Goal: Check status: Check status

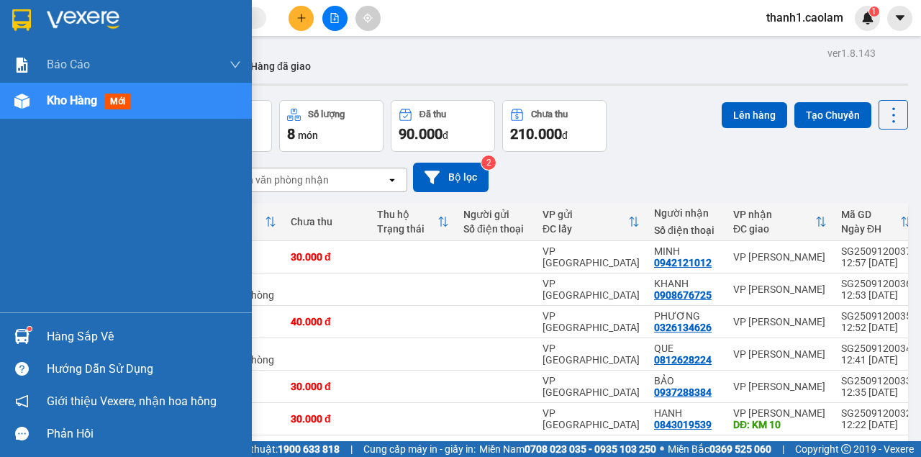
click at [4, 13] on div at bounding box center [126, 23] width 252 height 47
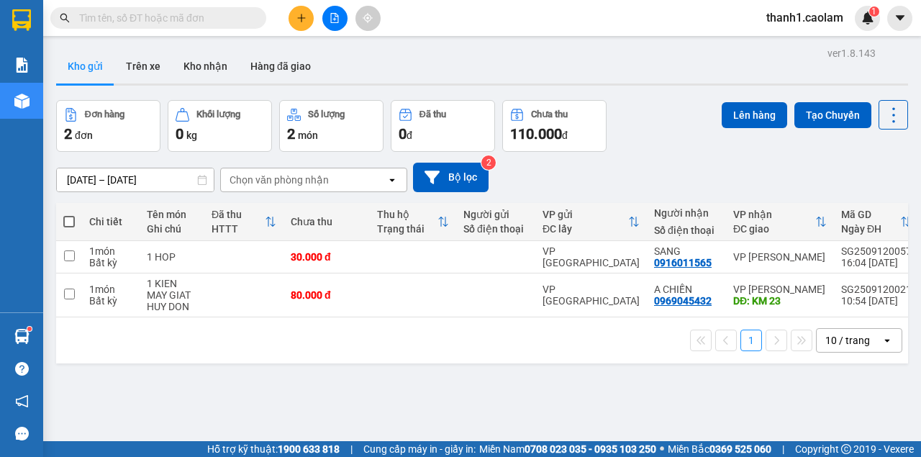
click at [133, 19] on input "text" at bounding box center [164, 18] width 170 height 16
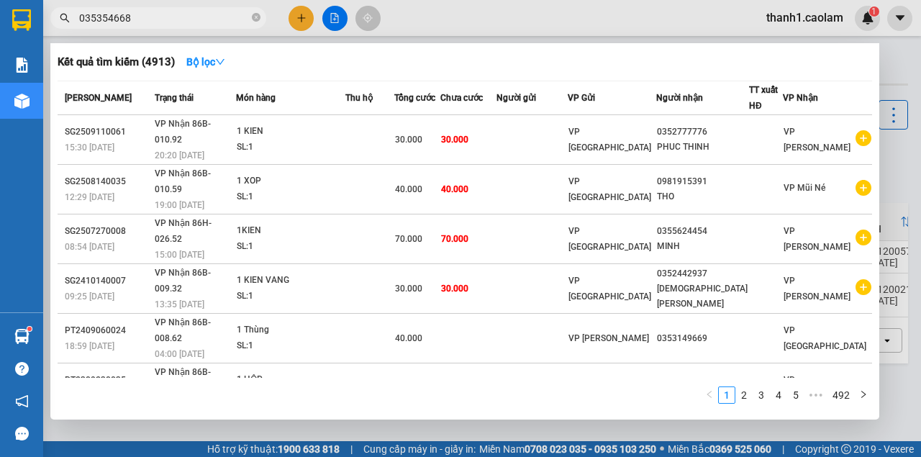
type input "0353546681"
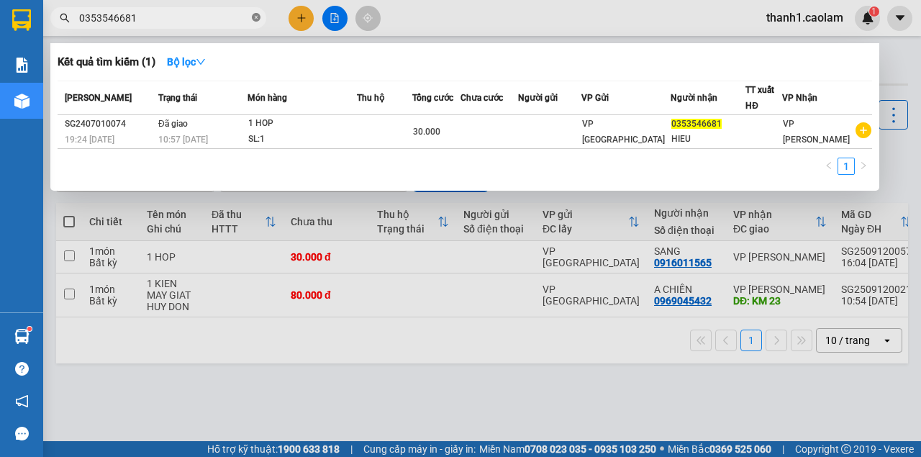
click at [259, 22] on icon "close-circle" at bounding box center [256, 17] width 9 height 9
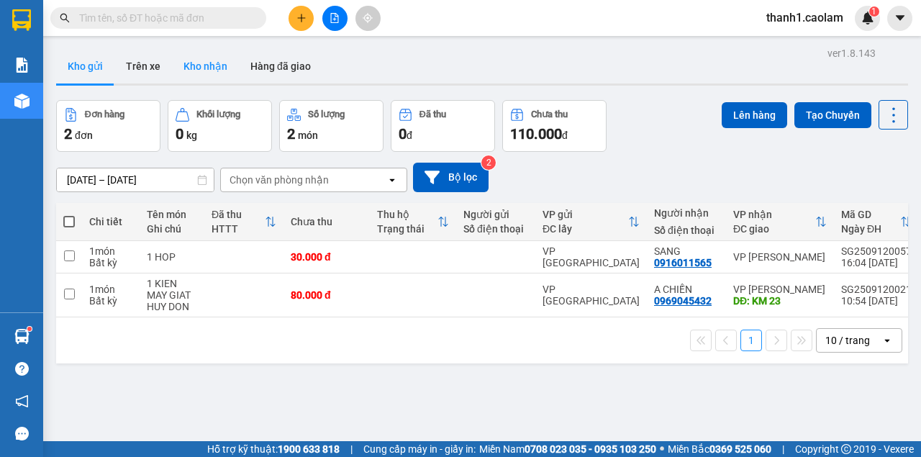
click at [194, 68] on button "Kho nhận" at bounding box center [205, 66] width 67 height 35
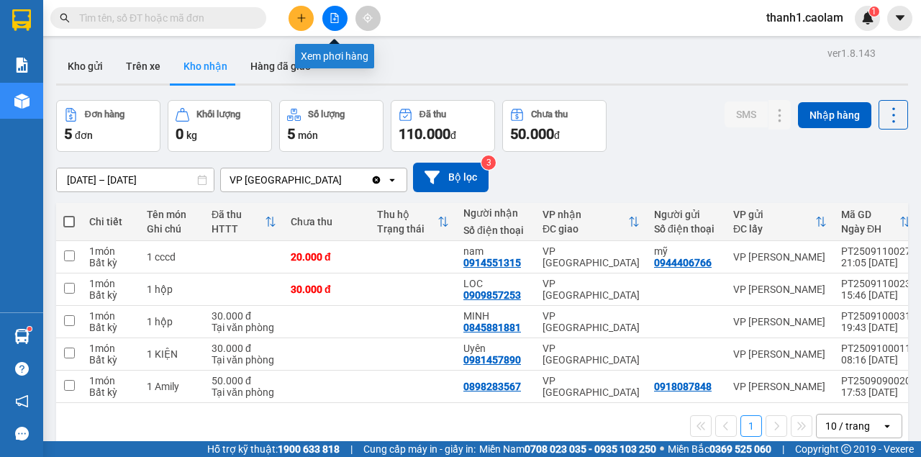
click at [340, 17] on button at bounding box center [334, 18] width 25 height 25
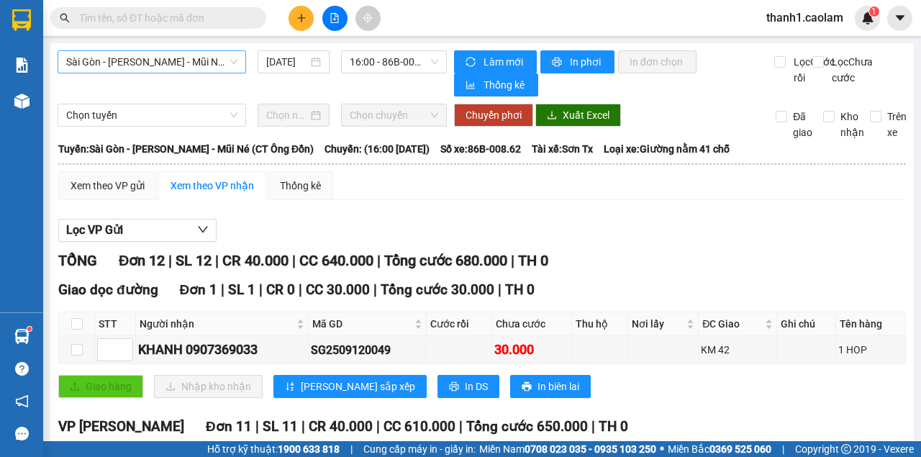
click at [190, 58] on span "Sài Gòn - [PERSON_NAME] - Mũi Né (CT Ông Đồn)" at bounding box center [151, 62] width 171 height 22
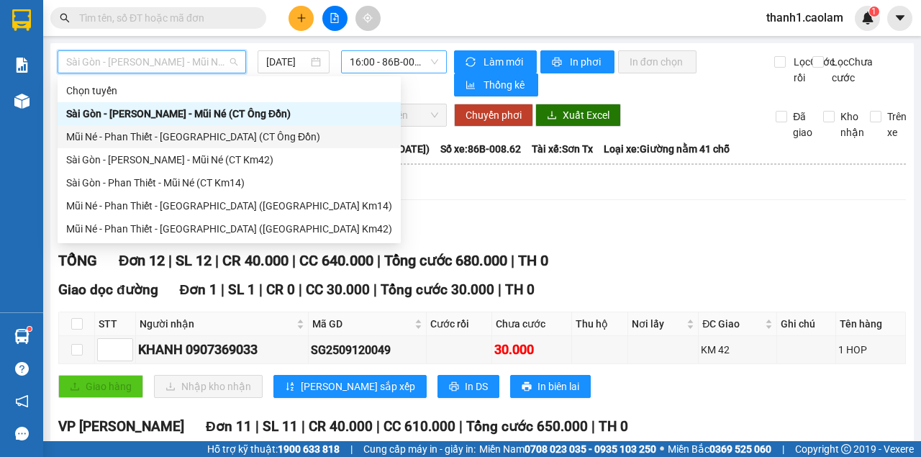
click at [395, 51] on span "16:00 - 86B-008.62" at bounding box center [394, 62] width 88 height 22
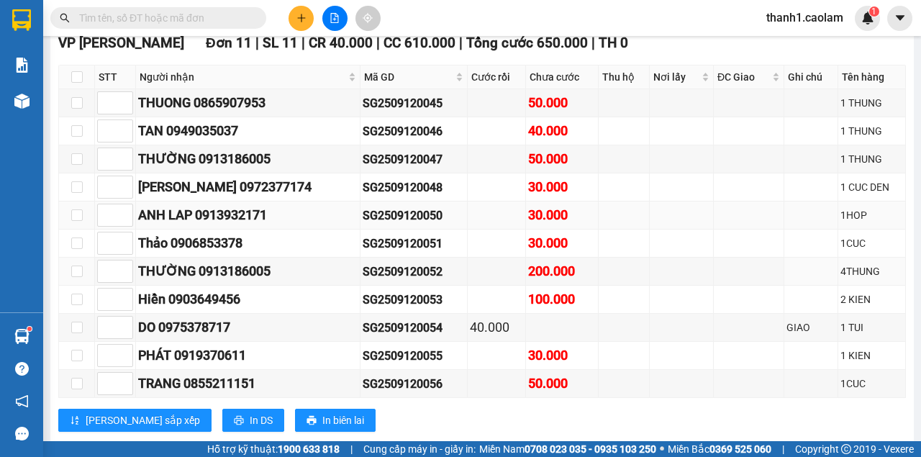
scroll to position [144, 0]
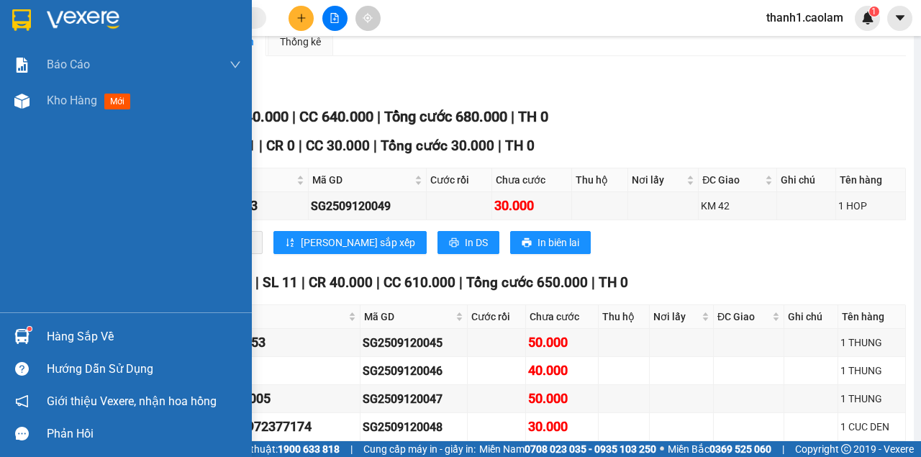
click at [17, 6] on div at bounding box center [126, 23] width 252 height 47
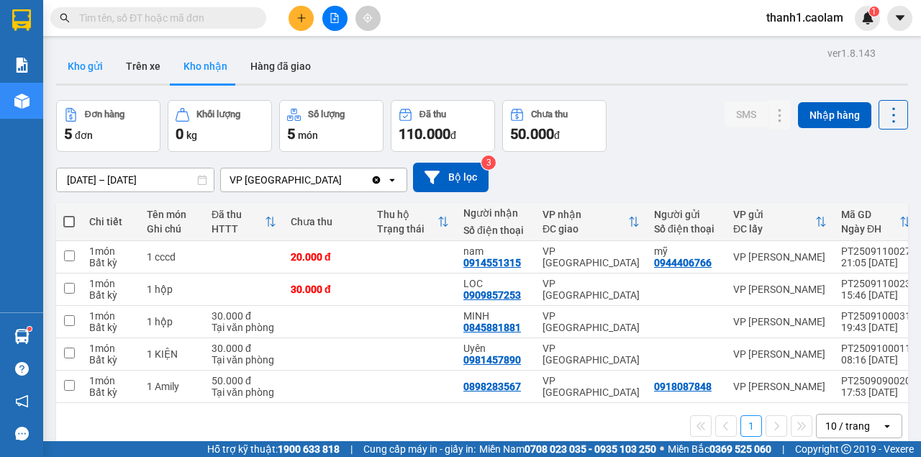
click at [83, 67] on button "Kho gửi" at bounding box center [85, 66] width 58 height 35
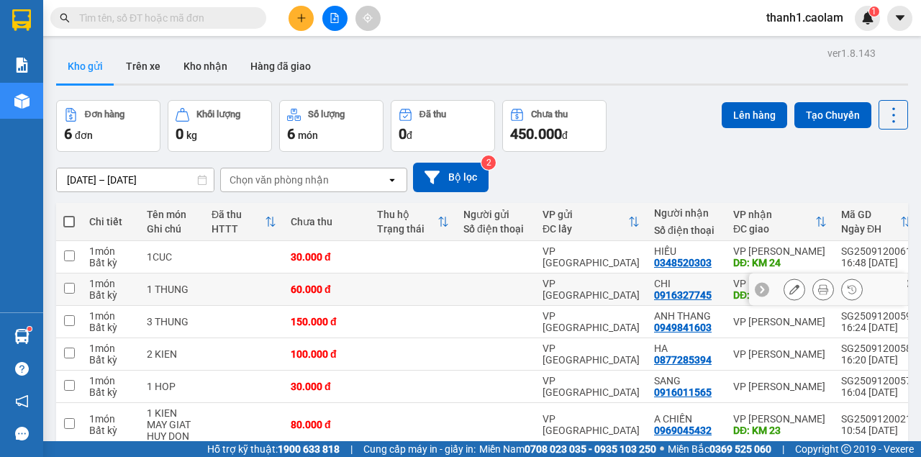
scroll to position [71, 0]
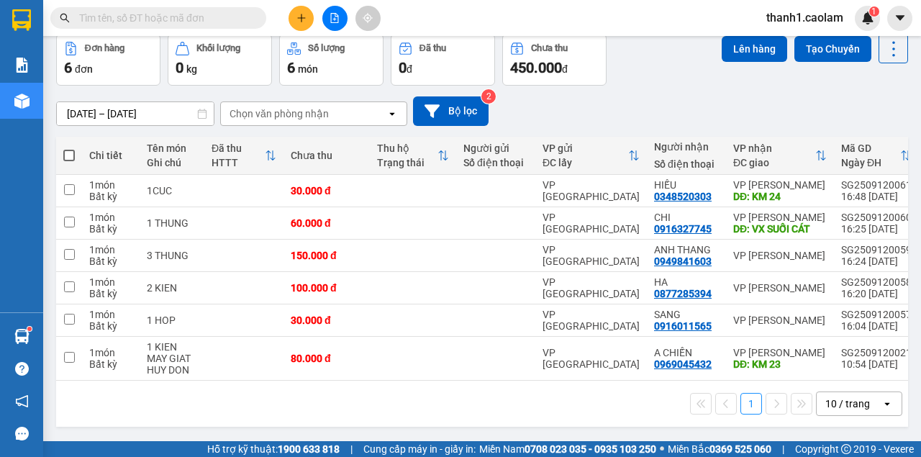
click at [334, 18] on icon "file-add" at bounding box center [335, 18] width 8 height 10
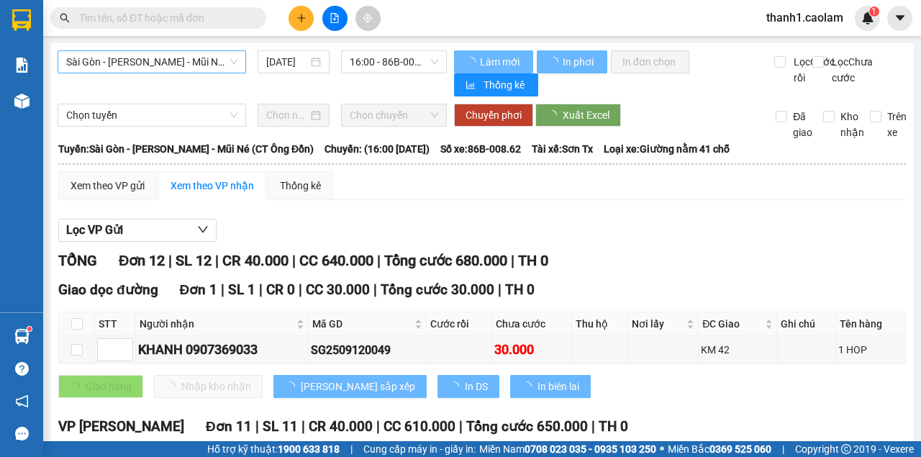
click at [182, 66] on span "Sài Gòn - [PERSON_NAME] - Mũi Né (CT Ông Đồn)" at bounding box center [151, 62] width 171 height 22
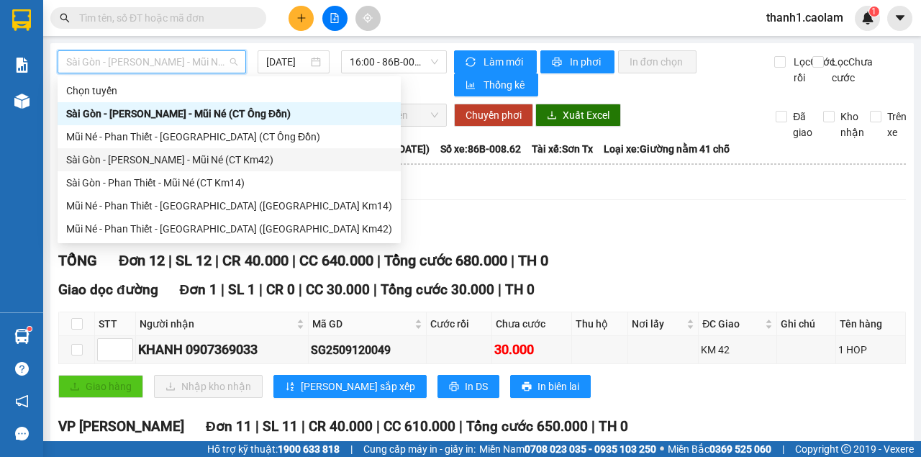
click at [246, 166] on div "Sài Gòn - [PERSON_NAME] - Mũi Né (CT Km42)" at bounding box center [229, 160] width 326 height 16
type input "[DATE]"
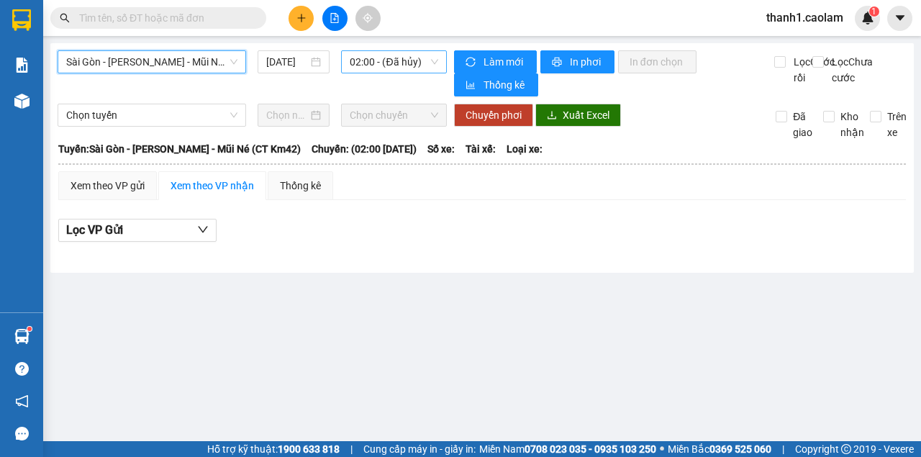
click at [391, 63] on span "02:00 - (Đã hủy)" at bounding box center [394, 62] width 88 height 22
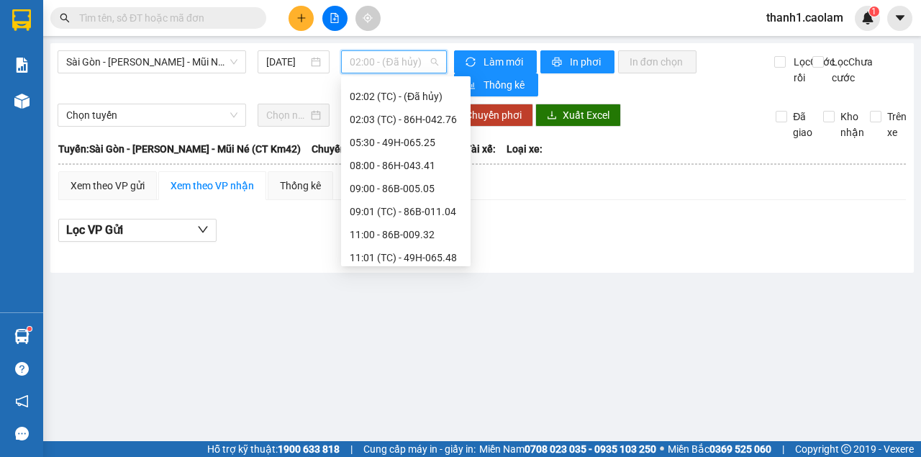
scroll to position [207, 0]
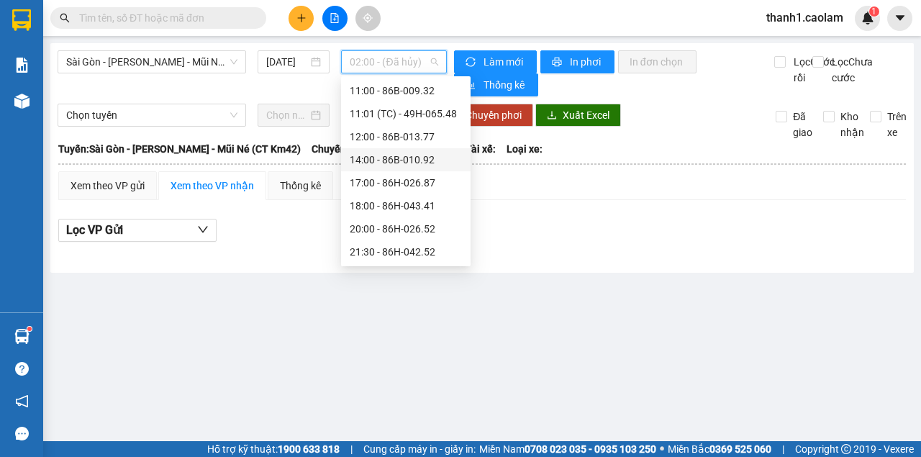
click at [417, 165] on div "14:00 - 86B-010.92" at bounding box center [406, 160] width 112 height 16
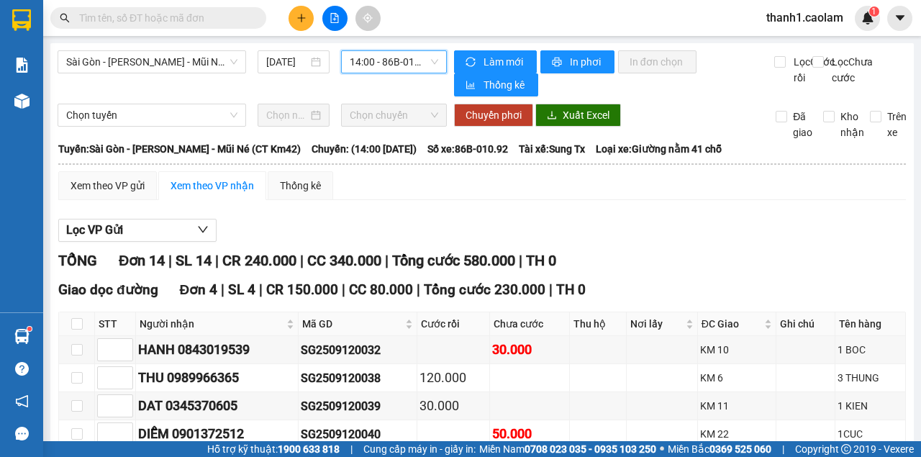
click at [396, 59] on span "14:00 - 86B-010.92" at bounding box center [394, 62] width 88 height 22
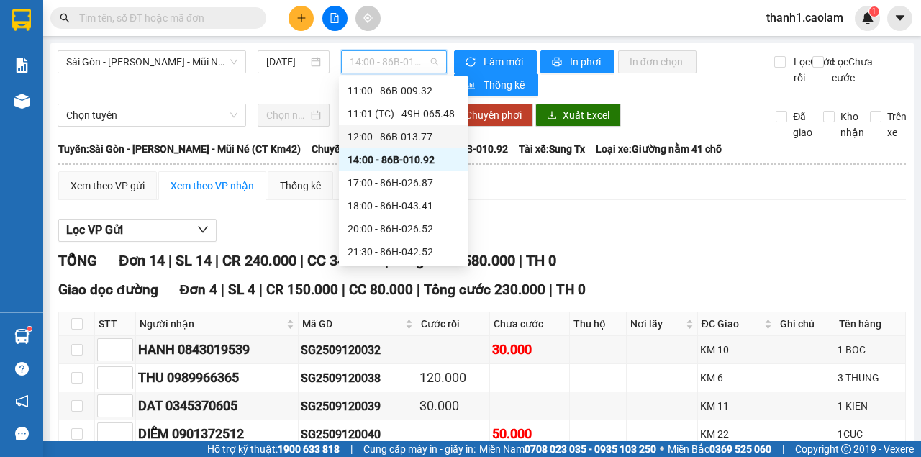
click at [408, 140] on div "12:00 - 86B-013.77" at bounding box center [404, 137] width 112 height 16
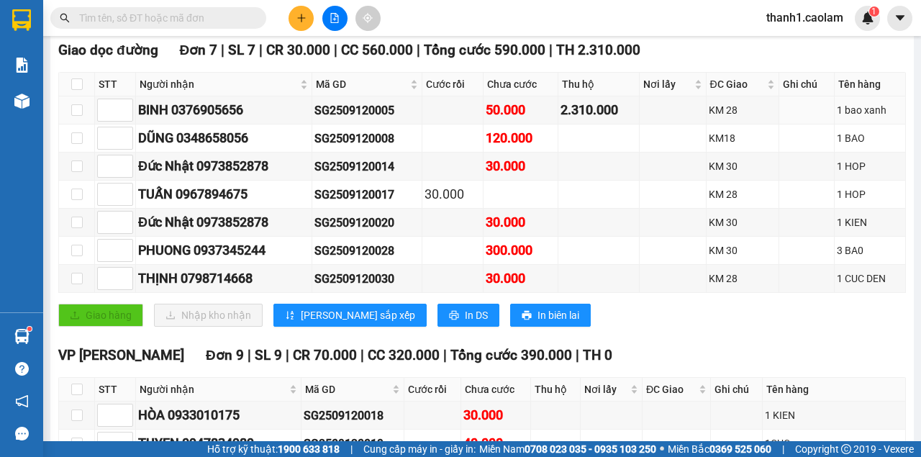
scroll to position [479, 0]
